Goal: Browse casually

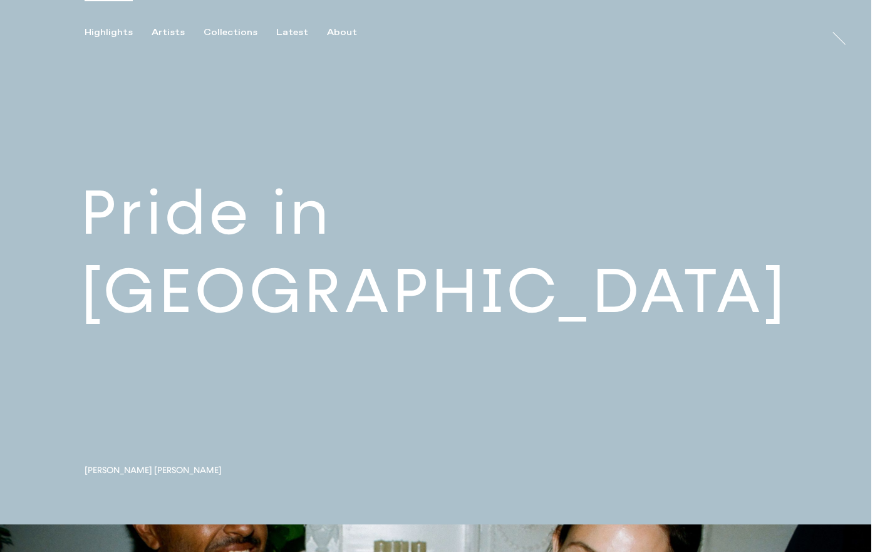
click at [386, 289] on link at bounding box center [435, 262] width 871 height 524
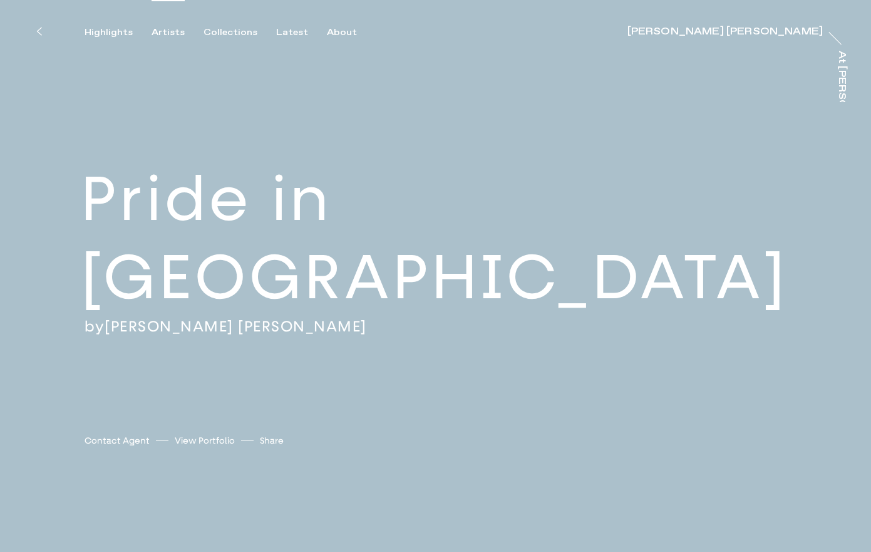
click at [165, 38] on div "Artists" at bounding box center [168, 32] width 33 height 11
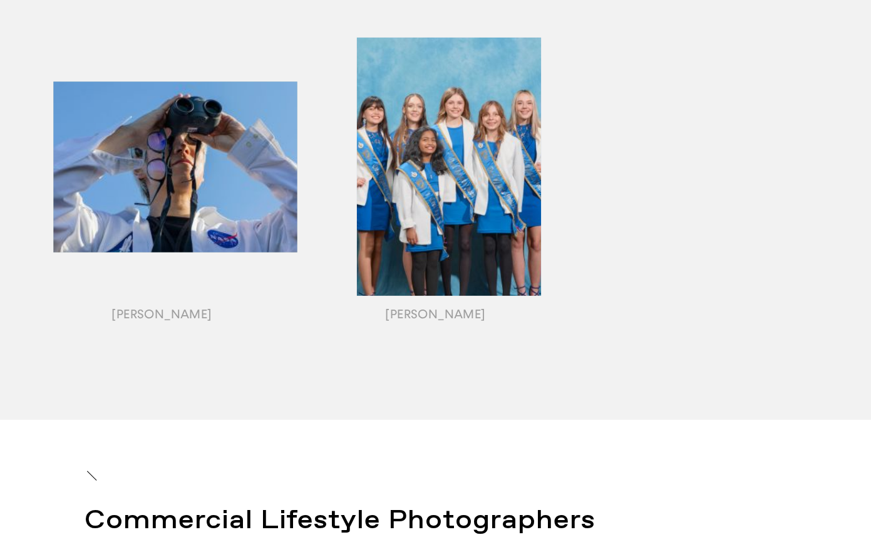
scroll to position [1473, 0]
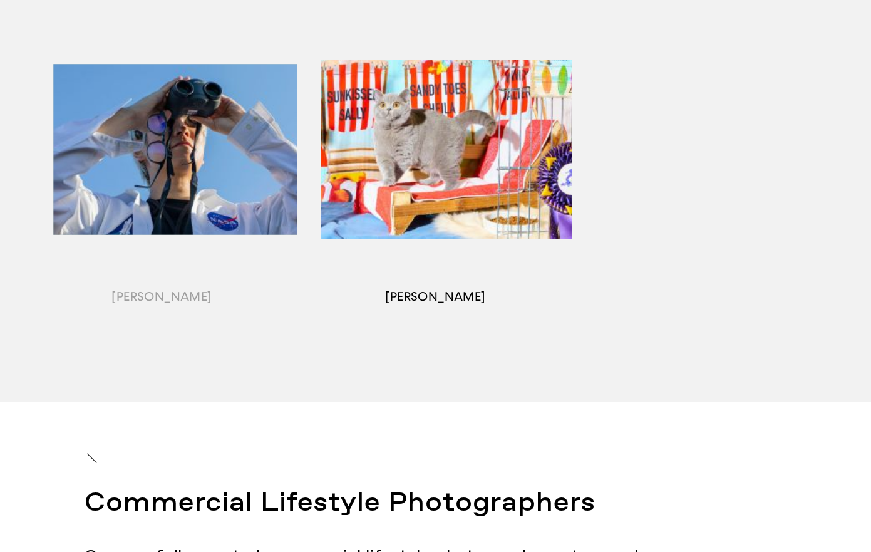
click at [505, 165] on div "button" at bounding box center [436, 164] width 274 height 391
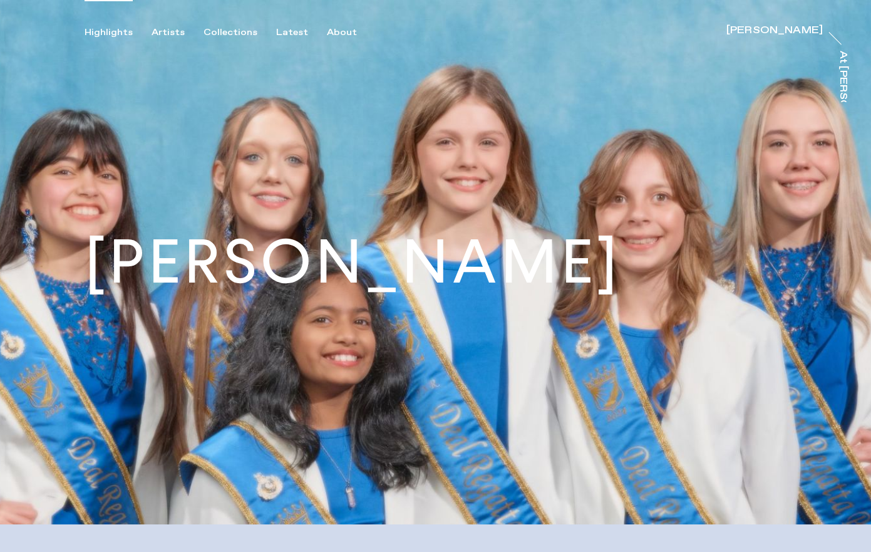
click at [100, 31] on div "Highlights" at bounding box center [109, 32] width 48 height 11
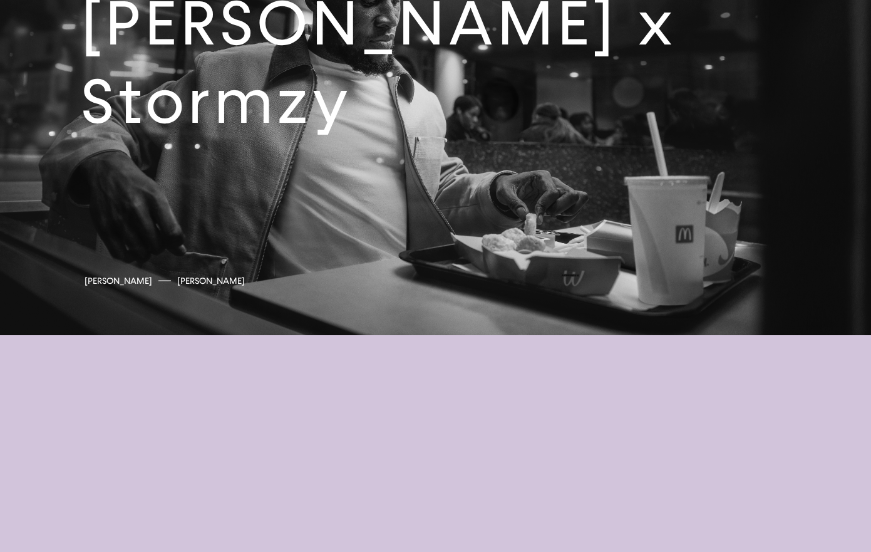
scroll to position [2646, 0]
